Goal: Task Accomplishment & Management: Manage account settings

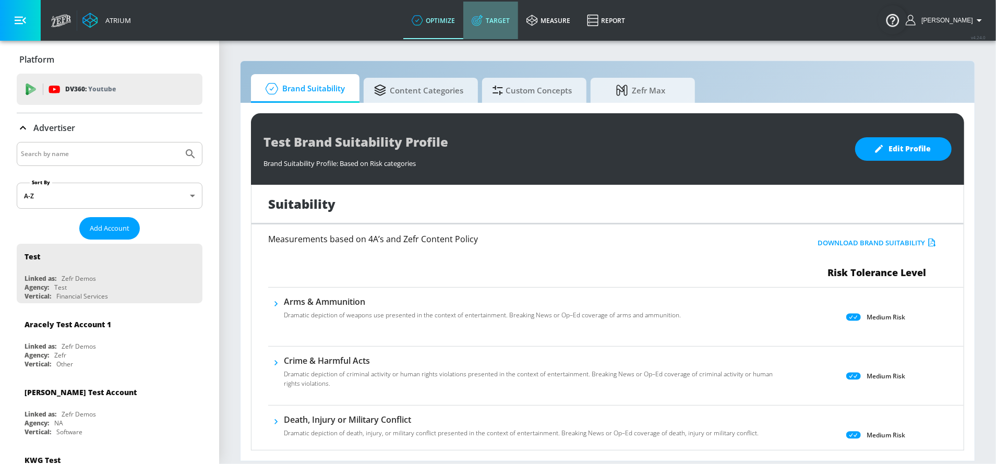
click at [500, 20] on link "Target" at bounding box center [490, 21] width 55 height 38
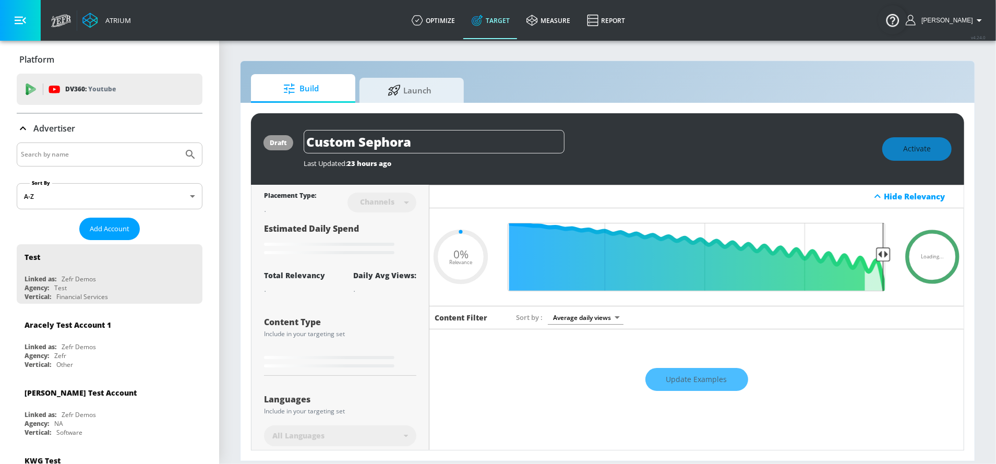
type input "0.05"
click at [115, 154] on input "Search by name" at bounding box center [100, 155] width 158 height 14
type input "visit seattl"
type input "0.6"
type input "visit [GEOGRAPHIC_DATA]"
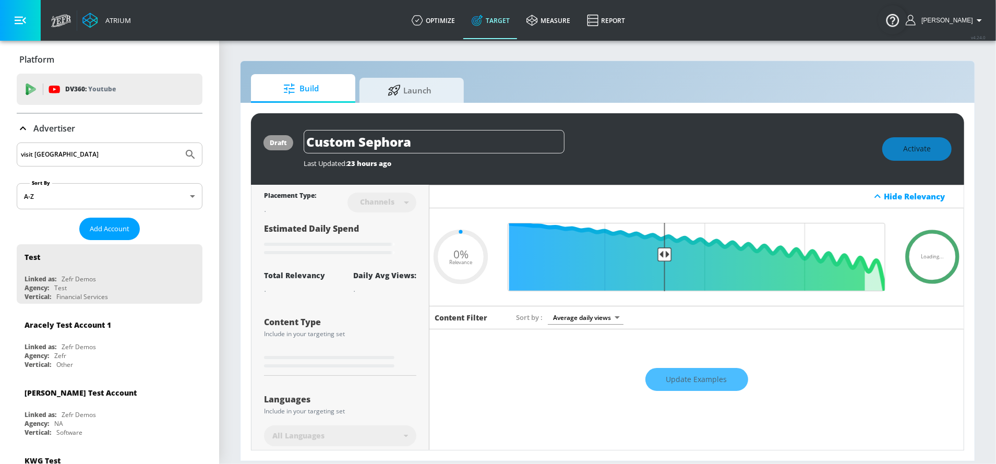
click at [179, 143] on button "Submit Search" at bounding box center [190, 154] width 23 height 23
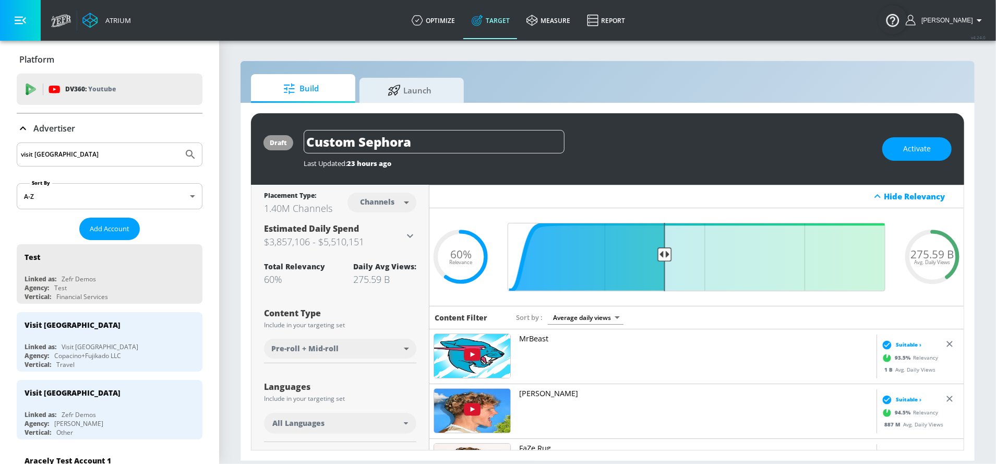
click at [91, 148] on input "visit [GEOGRAPHIC_DATA]" at bounding box center [100, 155] width 158 height 14
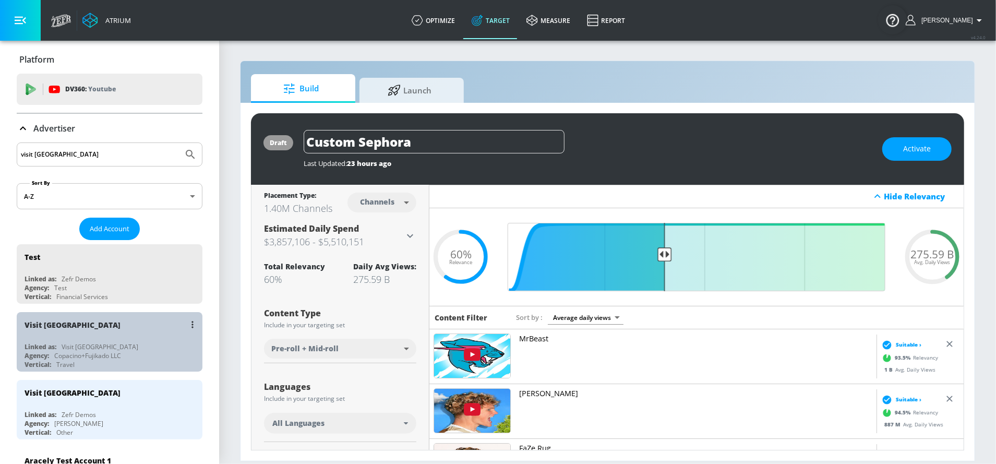
click at [93, 347] on div "Visit [GEOGRAPHIC_DATA]" at bounding box center [100, 346] width 77 height 9
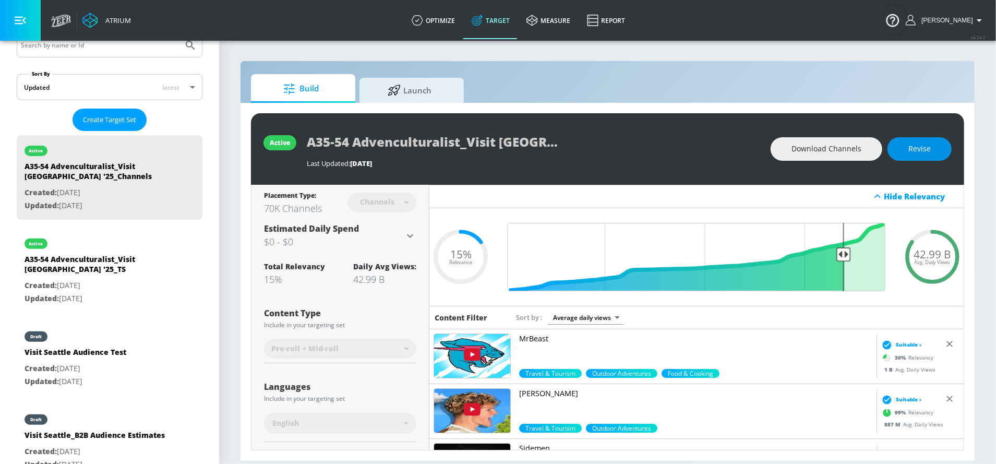
click at [919, 147] on span "Revise" at bounding box center [919, 148] width 22 height 13
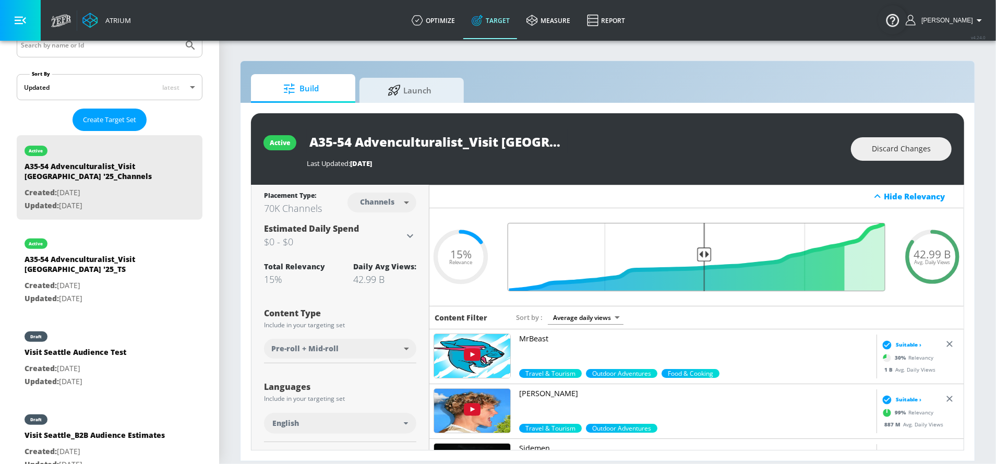
type input "0.5"
click at [705, 258] on input "Final Threshold" at bounding box center [696, 257] width 388 height 68
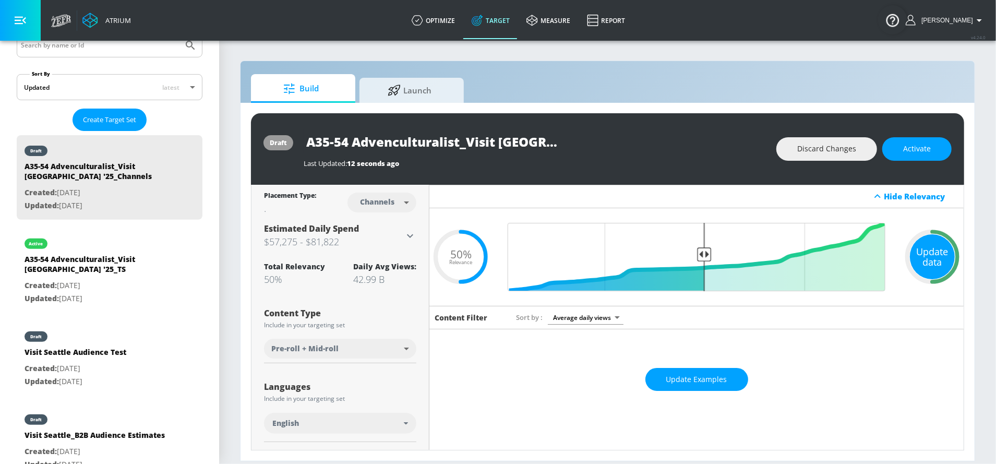
click at [933, 256] on div "Update data" at bounding box center [932, 256] width 45 height 45
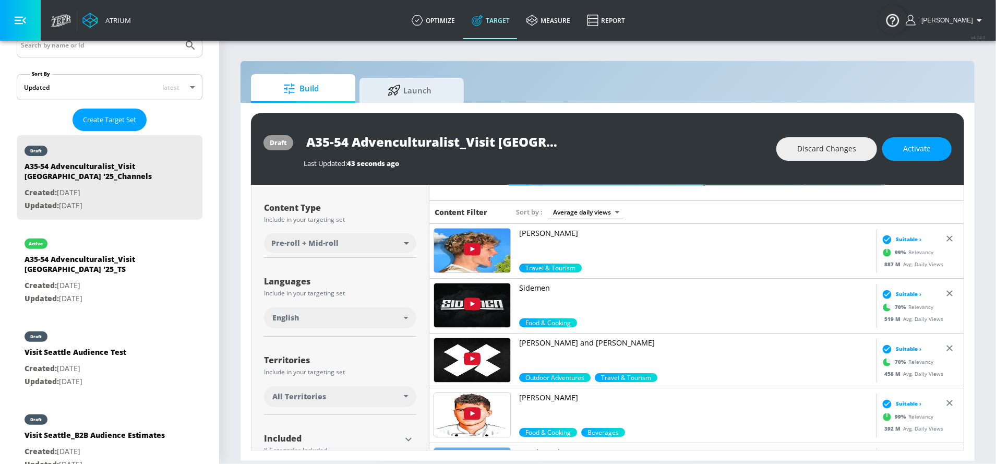
scroll to position [111, 0]
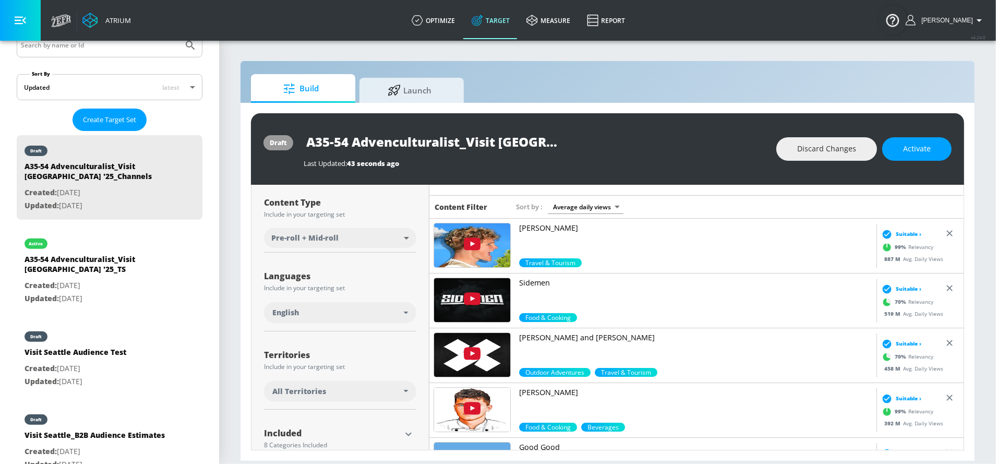
click at [400, 387] on div "All Territories" at bounding box center [337, 391] width 131 height 10
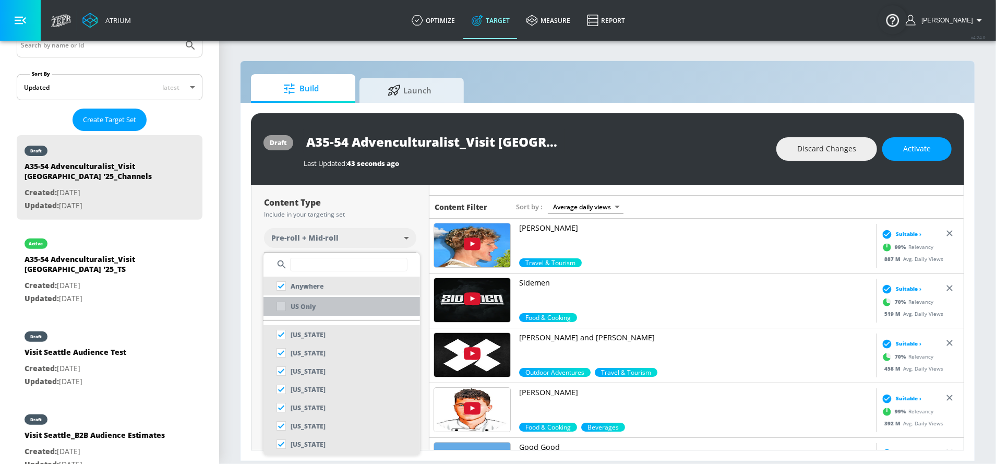
click at [328, 306] on li "US Only" at bounding box center [341, 306] width 156 height 19
checkbox input "false"
checkbox input "true"
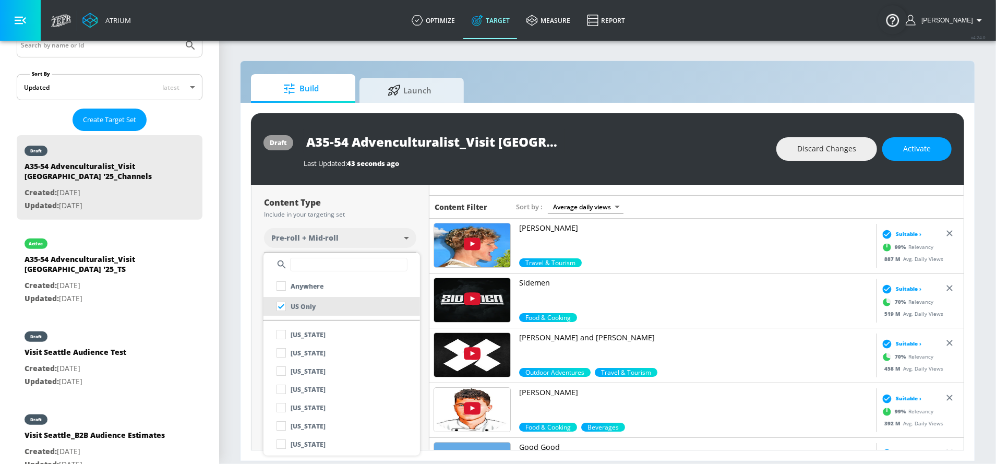
click at [421, 338] on div at bounding box center [498, 232] width 996 height 464
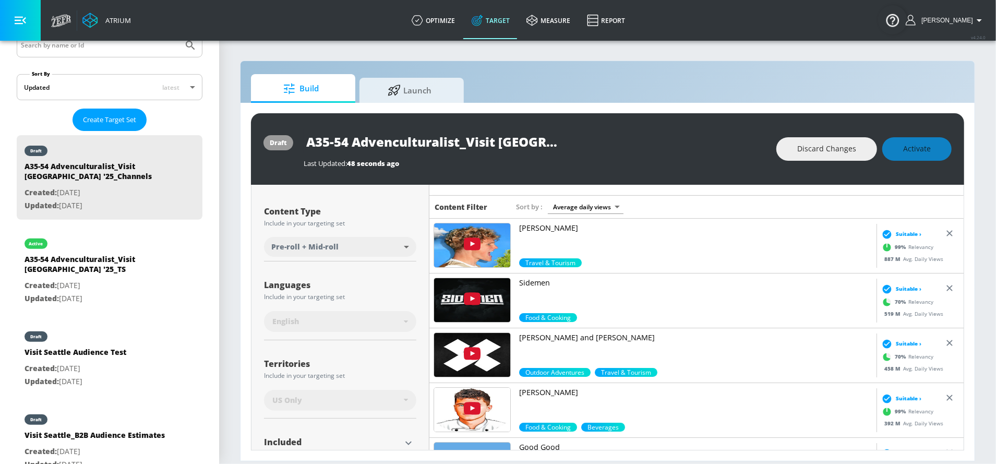
scroll to position [0, 0]
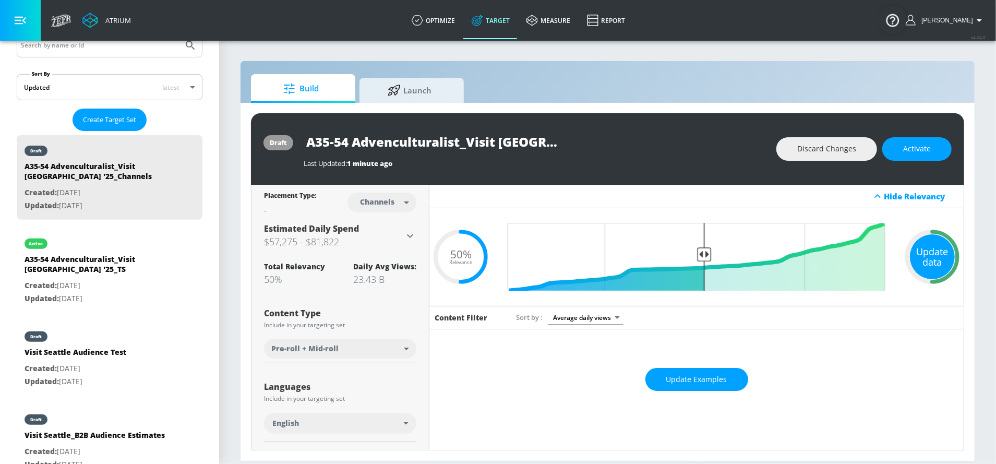
click at [933, 258] on div "Update data" at bounding box center [932, 256] width 45 height 45
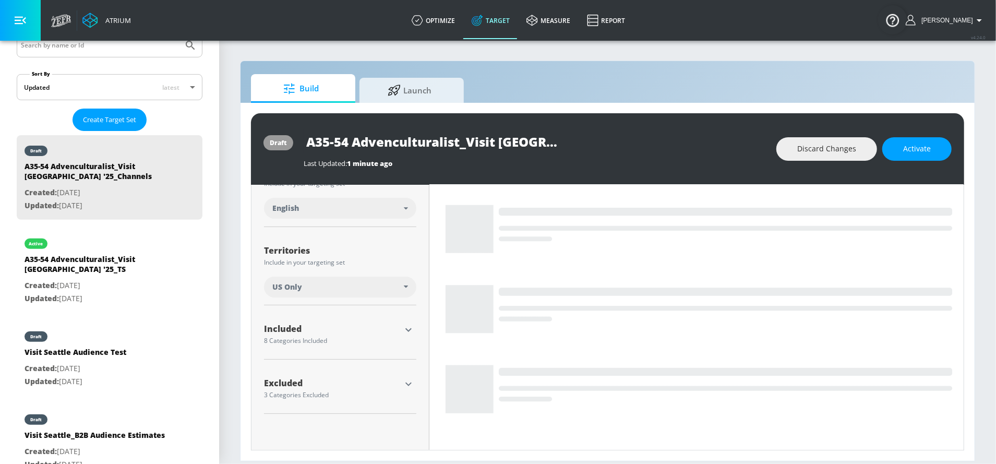
scroll to position [216, 0]
click at [410, 324] on icon "button" at bounding box center [408, 328] width 13 height 13
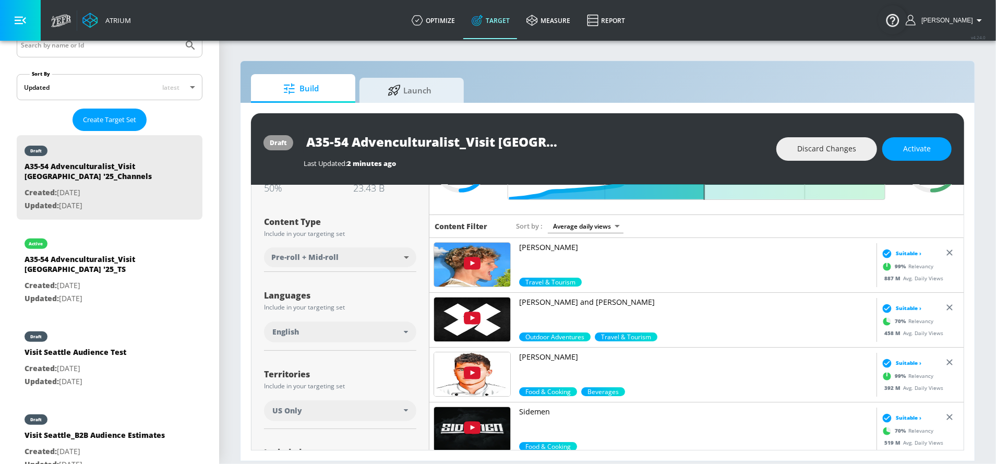
scroll to position [0, 0]
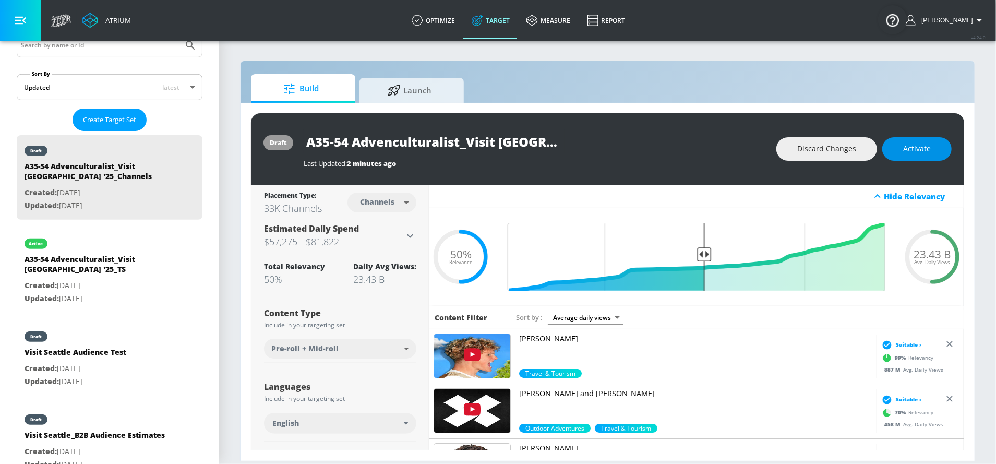
click at [917, 147] on span "Activate" at bounding box center [917, 148] width 28 height 13
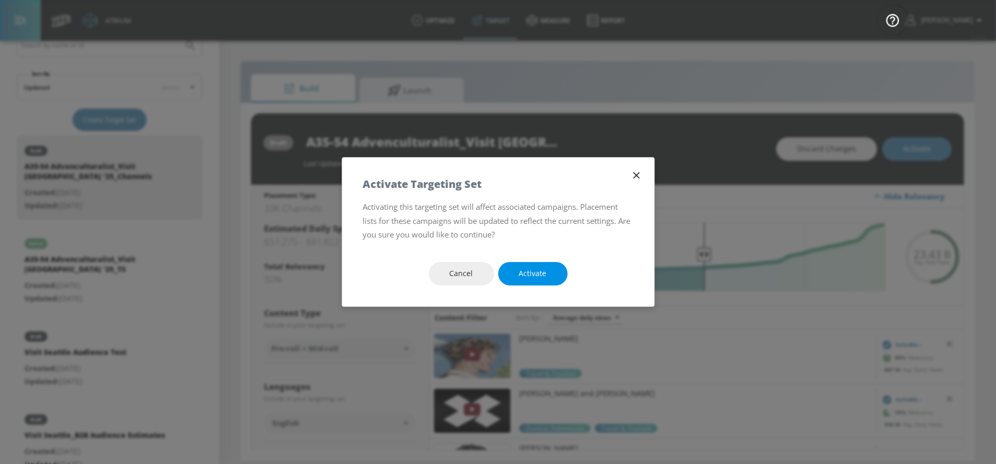
click at [551, 274] on button "Activate" at bounding box center [532, 273] width 69 height 23
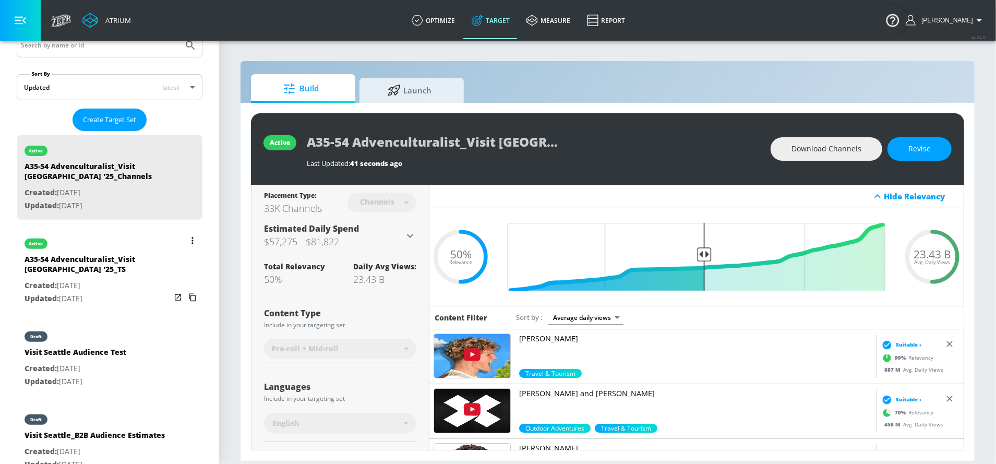
click at [87, 254] on div "A35-54 Advenculturalist_Visit [GEOGRAPHIC_DATA] '25_TS" at bounding box center [98, 266] width 146 height 25
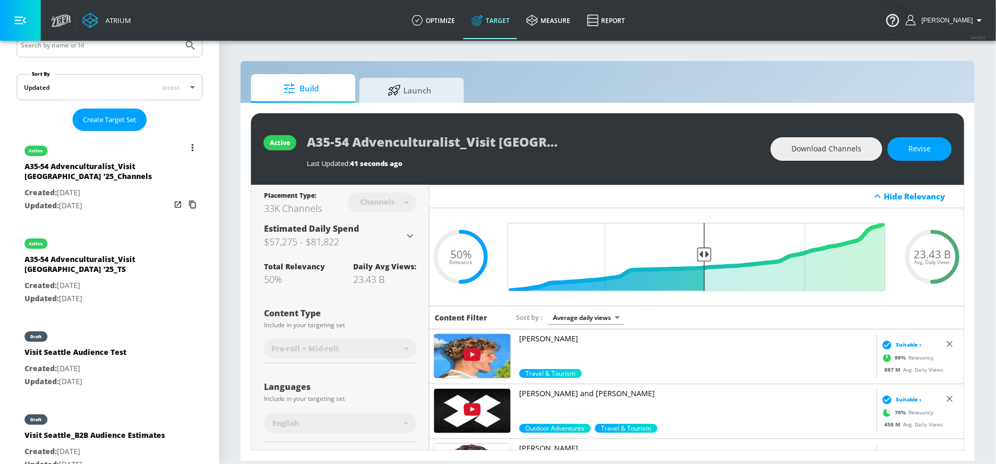
type input "A35-54 Advenculturalist_Visit [GEOGRAPHIC_DATA] '25_TS"
type input "videos"
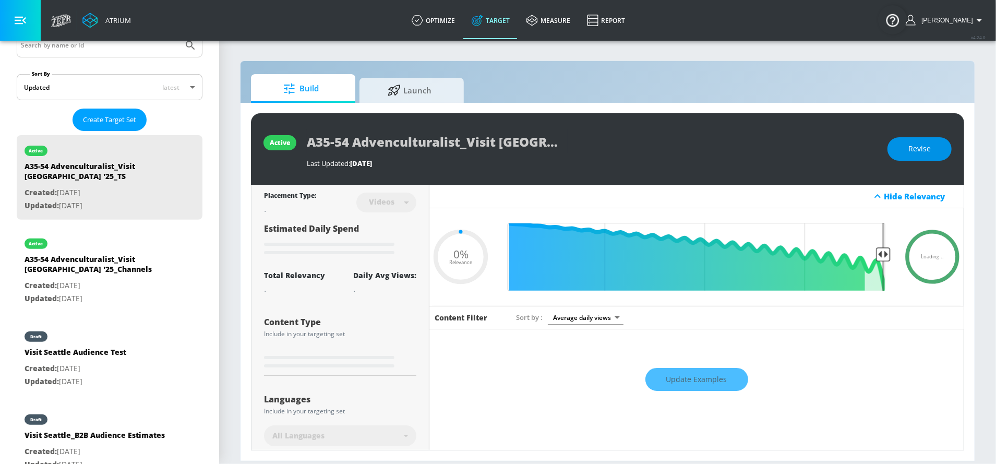
click at [911, 151] on span "Revise" at bounding box center [919, 148] width 22 height 13
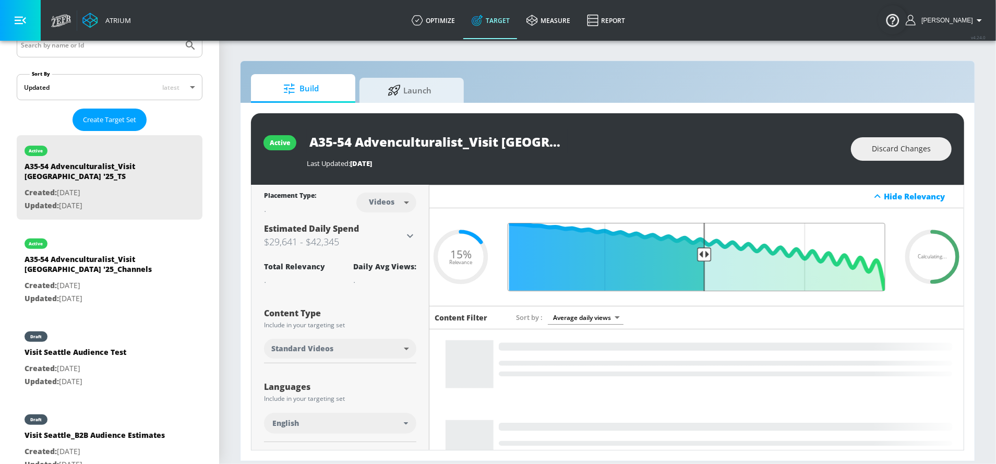
type input "0.5"
click at [705, 251] on input "Final Threshold" at bounding box center [696, 257] width 388 height 68
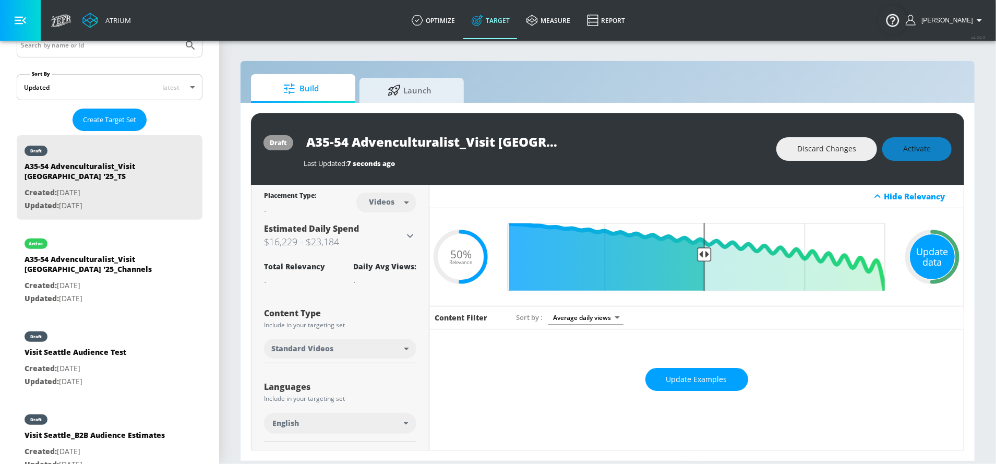
click at [933, 251] on div "Update data" at bounding box center [932, 256] width 45 height 45
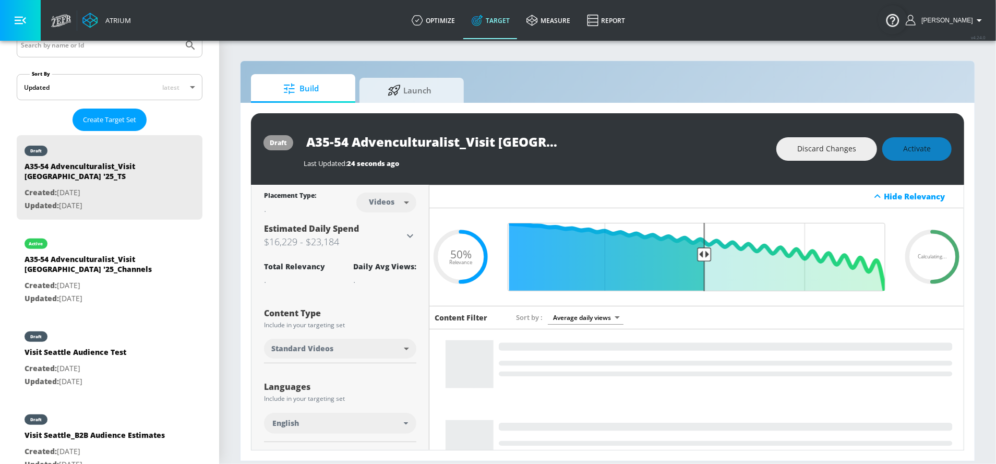
scroll to position [216, 0]
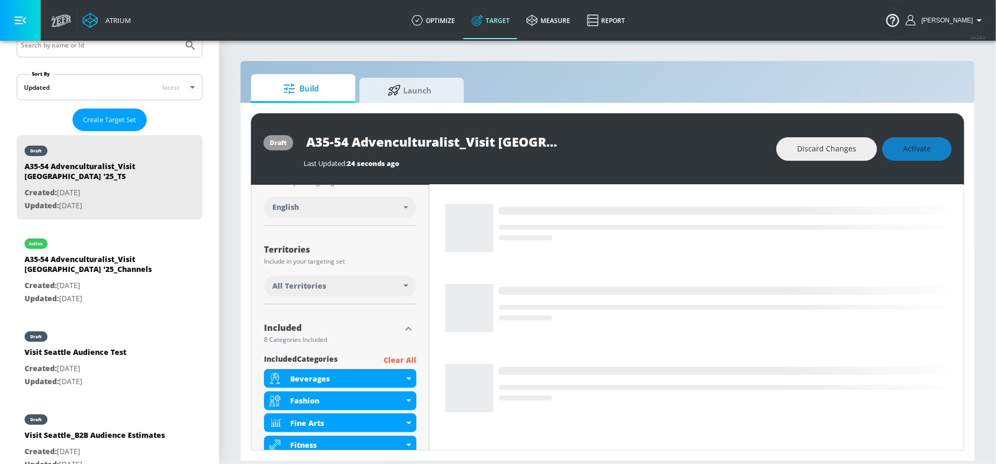
click at [386, 285] on div "All Territories" at bounding box center [337, 286] width 131 height 10
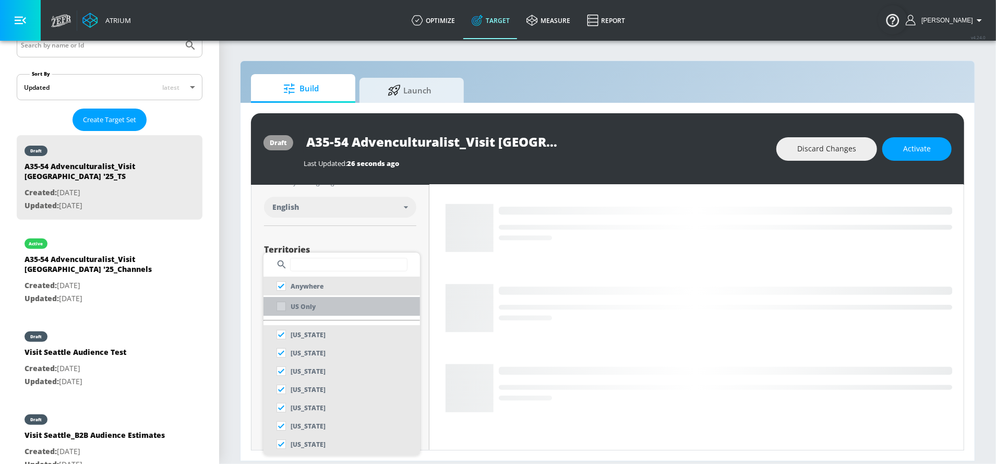
click at [341, 300] on li "US Only" at bounding box center [341, 306] width 156 height 19
checkbox input "false"
checkbox input "true"
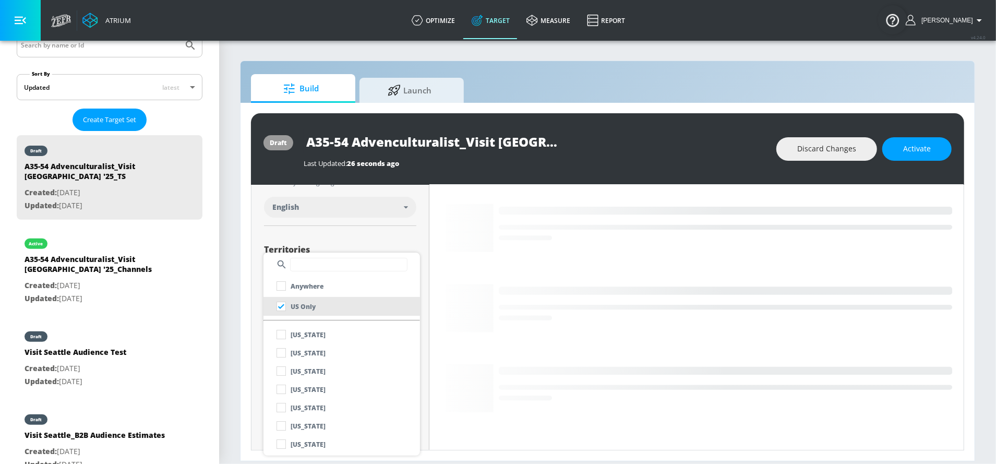
click at [405, 246] on div at bounding box center [498, 232] width 996 height 464
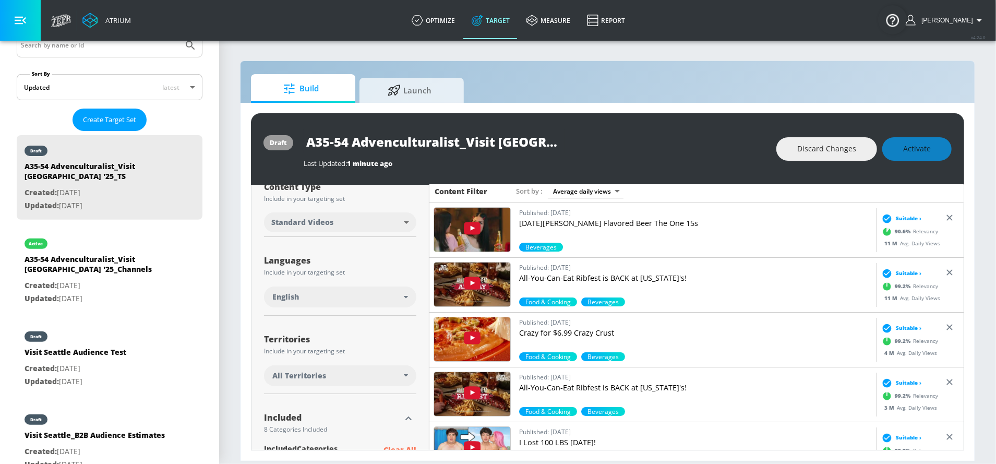
scroll to position [257, 0]
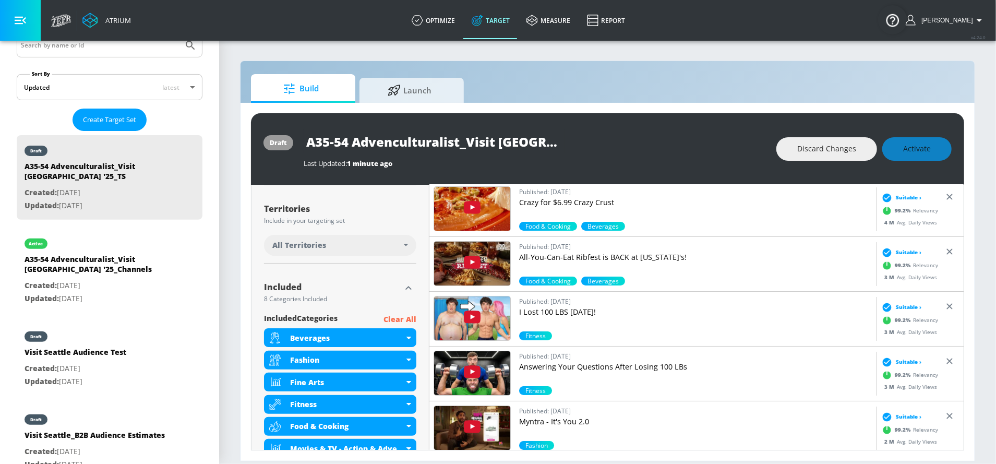
click at [391, 236] on div "All Territories" at bounding box center [340, 245] width 152 height 21
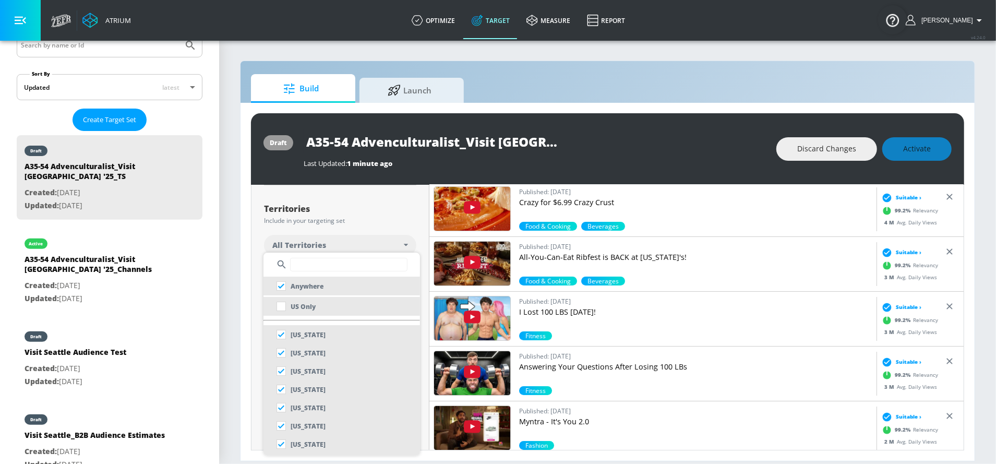
click at [365, 310] on li "US Only" at bounding box center [341, 306] width 156 height 19
checkbox input "false"
checkbox input "true"
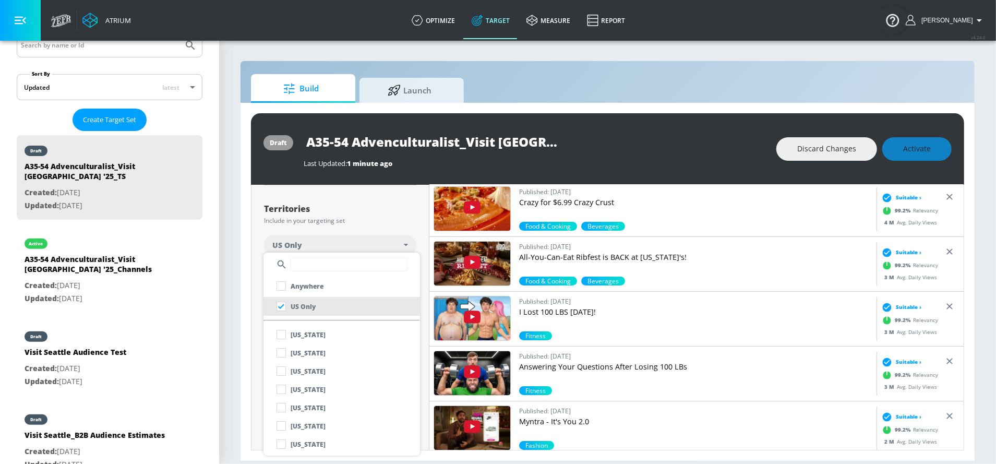
click at [410, 237] on div at bounding box center [498, 232] width 996 height 464
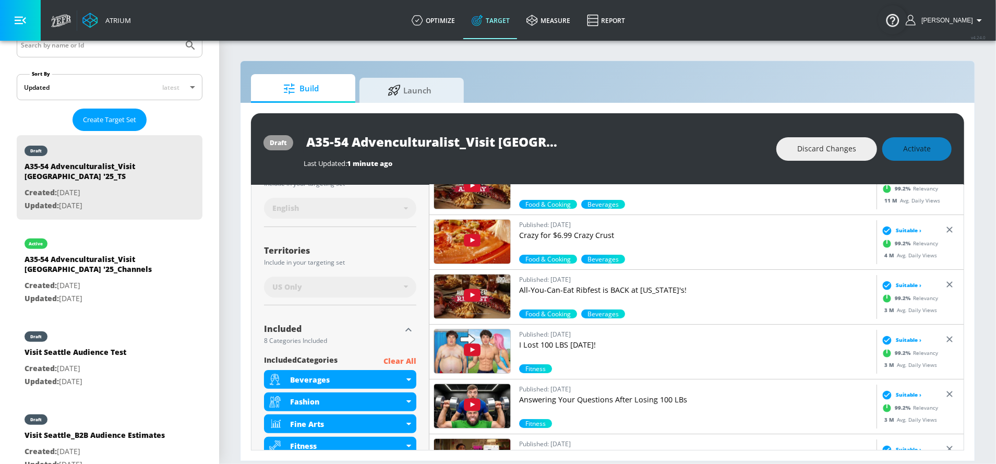
scroll to position [211, 0]
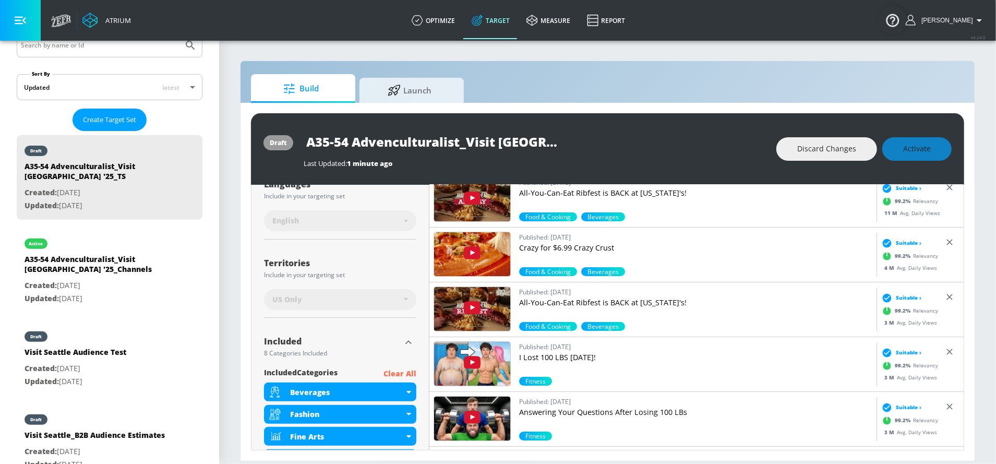
click at [402, 300] on div "US Only" at bounding box center [337, 299] width 131 height 10
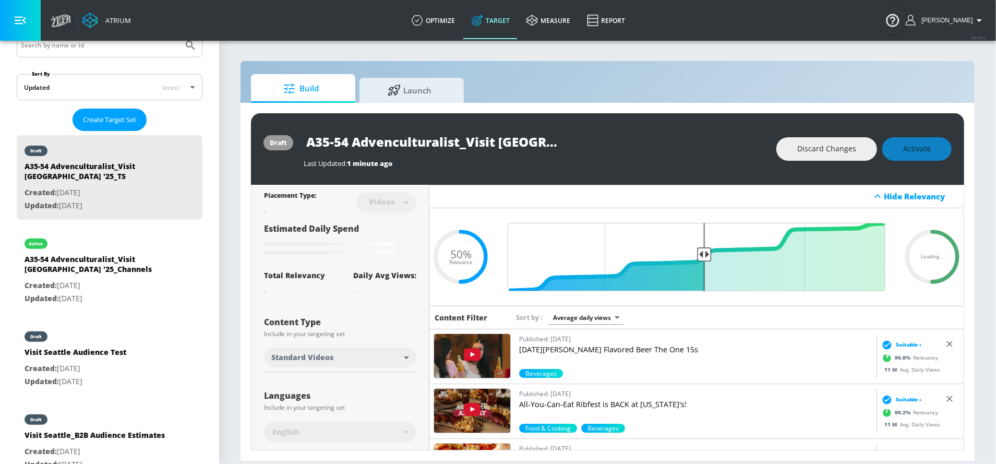
scroll to position [410, 0]
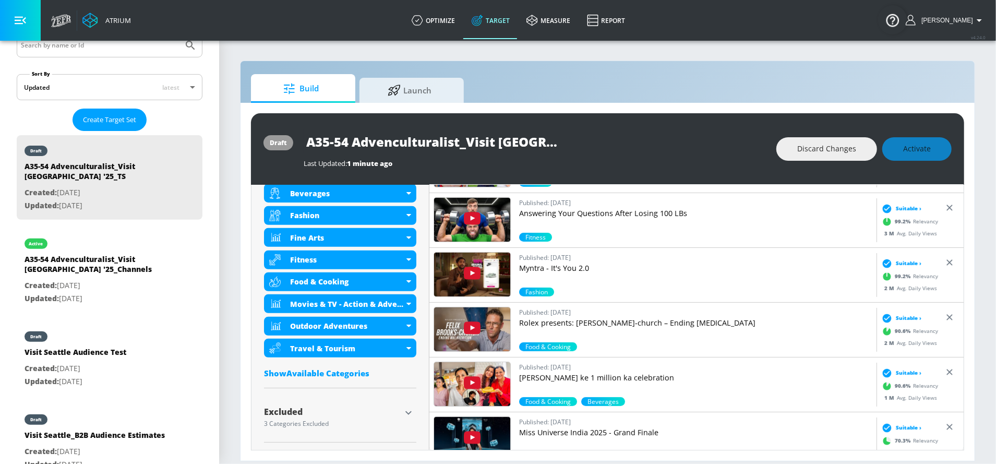
click at [407, 408] on icon "button" at bounding box center [408, 412] width 13 height 13
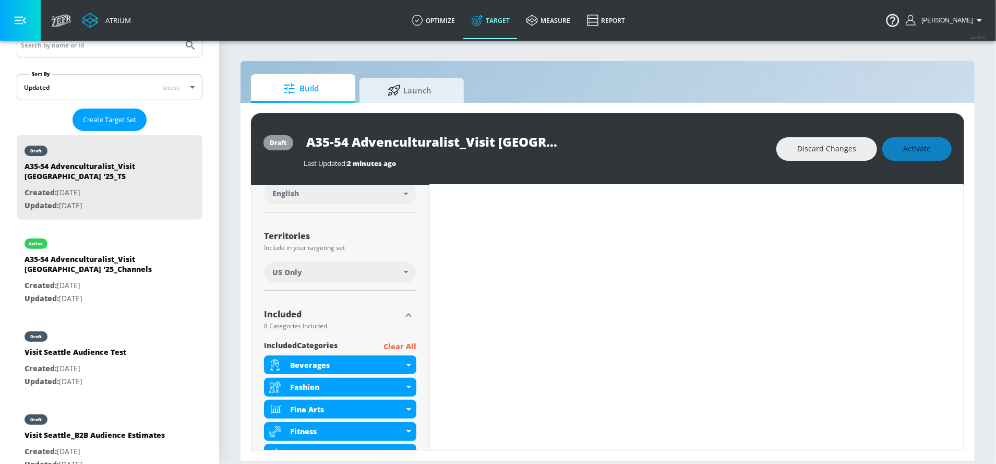
scroll to position [0, 0]
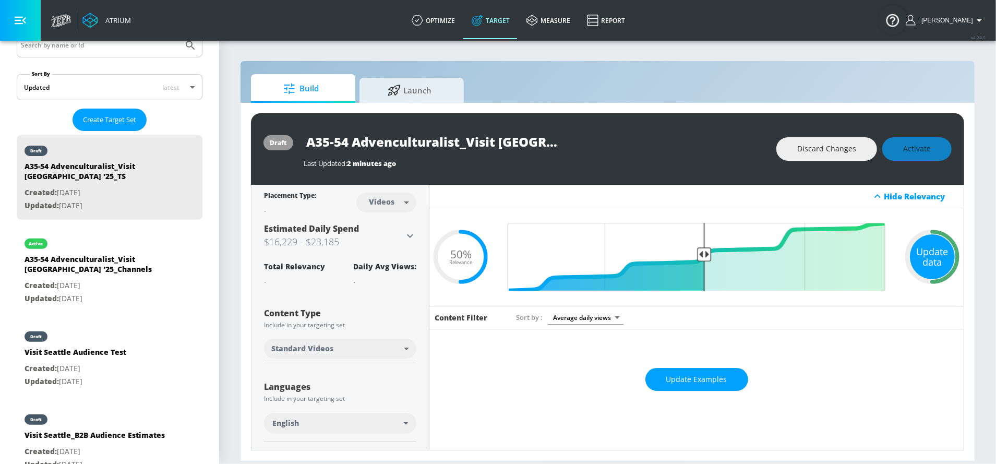
click at [933, 253] on div "Update data" at bounding box center [932, 256] width 45 height 45
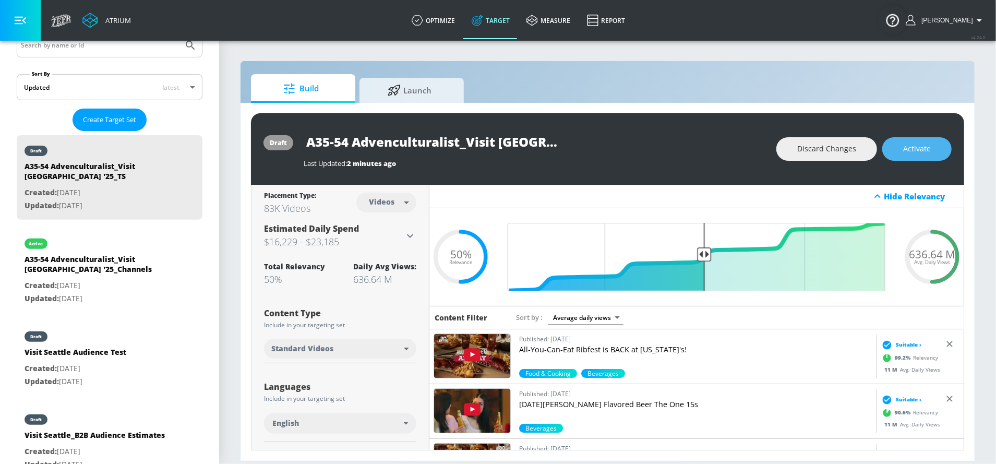
click at [902, 156] on button "Activate" at bounding box center [916, 148] width 69 height 23
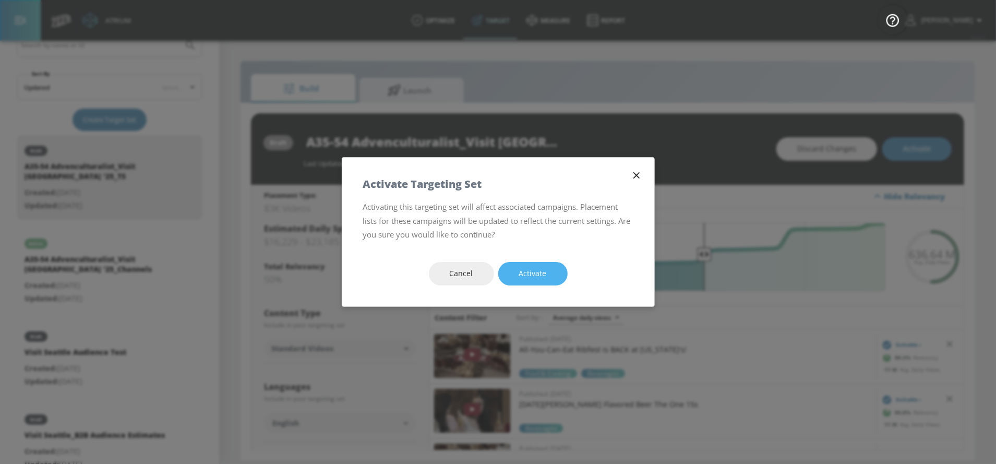
click at [536, 278] on span "Activate" at bounding box center [533, 273] width 28 height 13
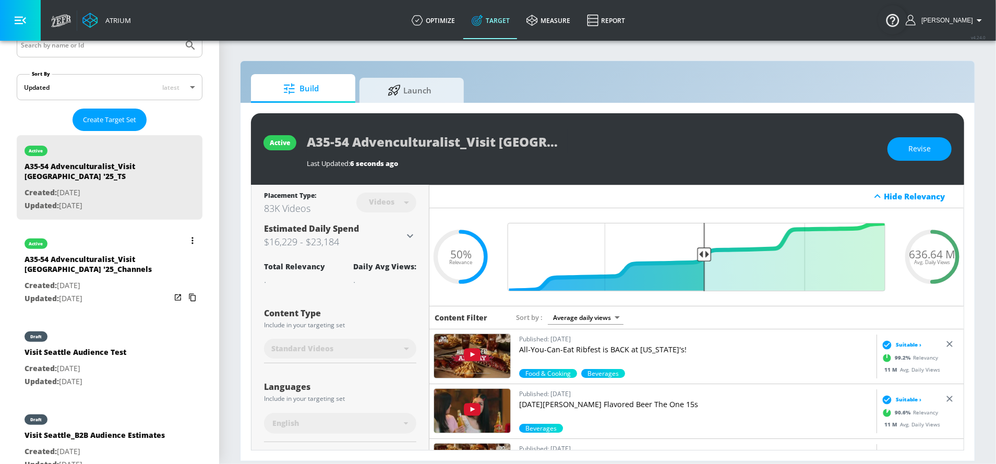
click at [77, 281] on p "Created: [DATE]" at bounding box center [98, 285] width 146 height 13
type input "A35-54 Advenculturalist_Visit [GEOGRAPHIC_DATA] '25_Channels"
type input "channels"
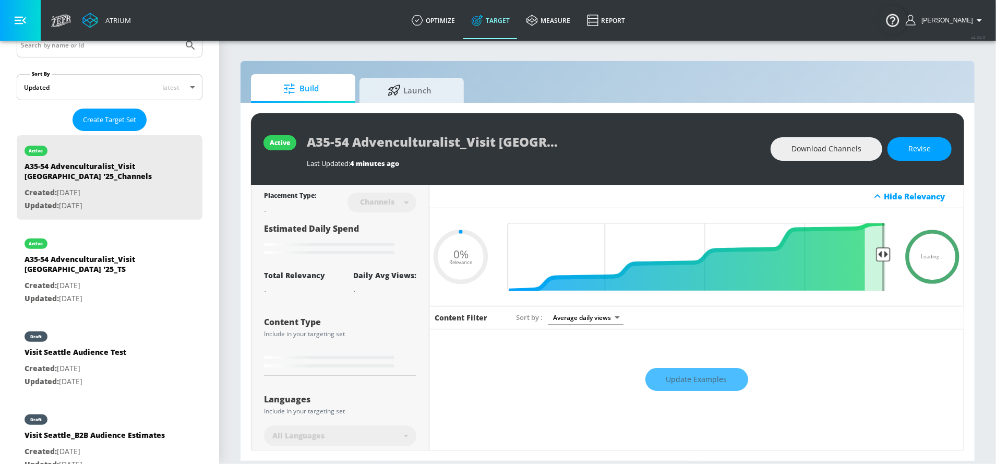
type input "0.5"
